Goal: Check status: Check status

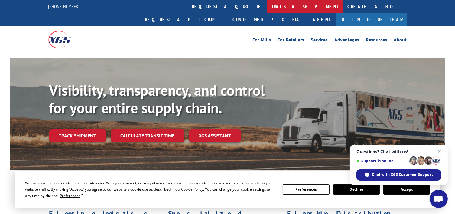
click at [267, 9] on link "track a shipment" at bounding box center [305, 6] width 76 height 13
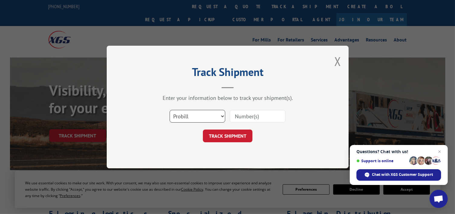
click at [193, 111] on select "Select category... Probill BOL PO" at bounding box center [198, 116] width 56 height 13
select select "bol"
click at [170, 110] on select "Select category... Probill BOL PO" at bounding box center [198, 116] width 56 height 13
click at [246, 121] on input at bounding box center [258, 116] width 56 height 13
paste input "5228272"
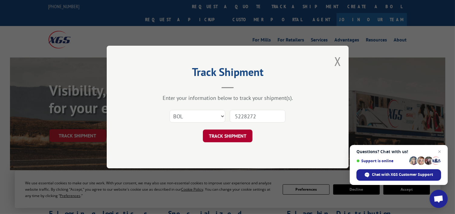
type input "5228272"
click at [236, 133] on button "TRACK SHIPMENT" at bounding box center [228, 135] width 50 height 13
